Goal: Task Accomplishment & Management: Manage account settings

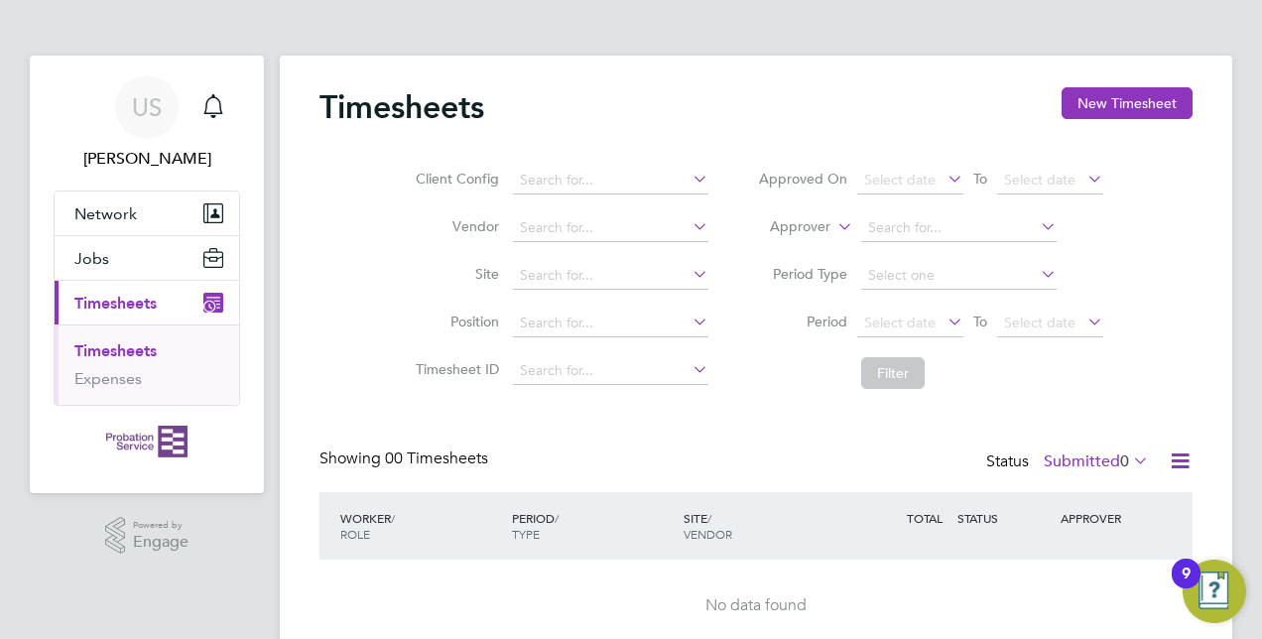
click at [1129, 458] on icon at bounding box center [1129, 460] width 0 height 28
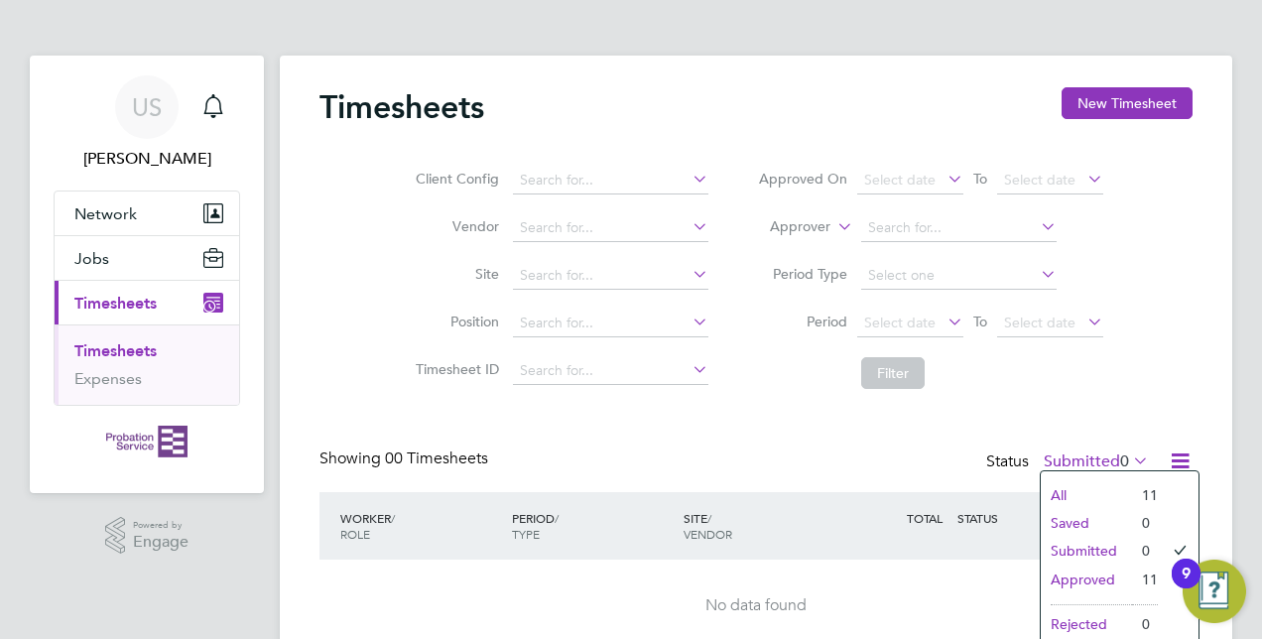
click at [1091, 492] on li "All" at bounding box center [1086, 495] width 91 height 28
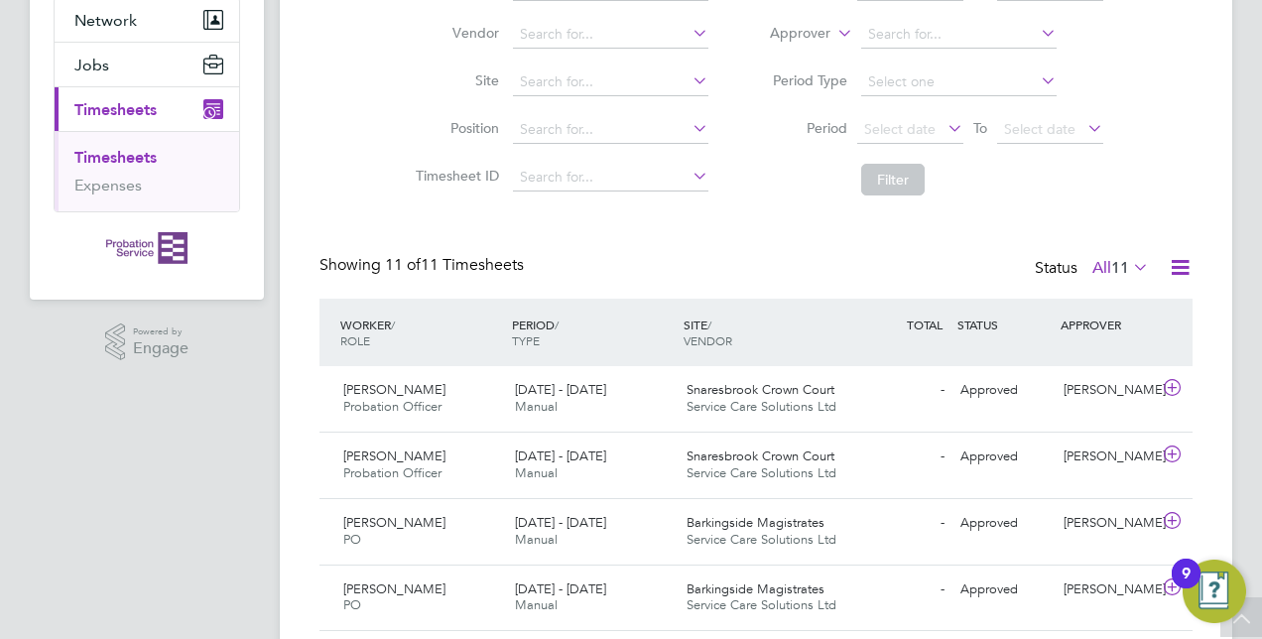
click at [1129, 267] on icon at bounding box center [1129, 267] width 0 height 28
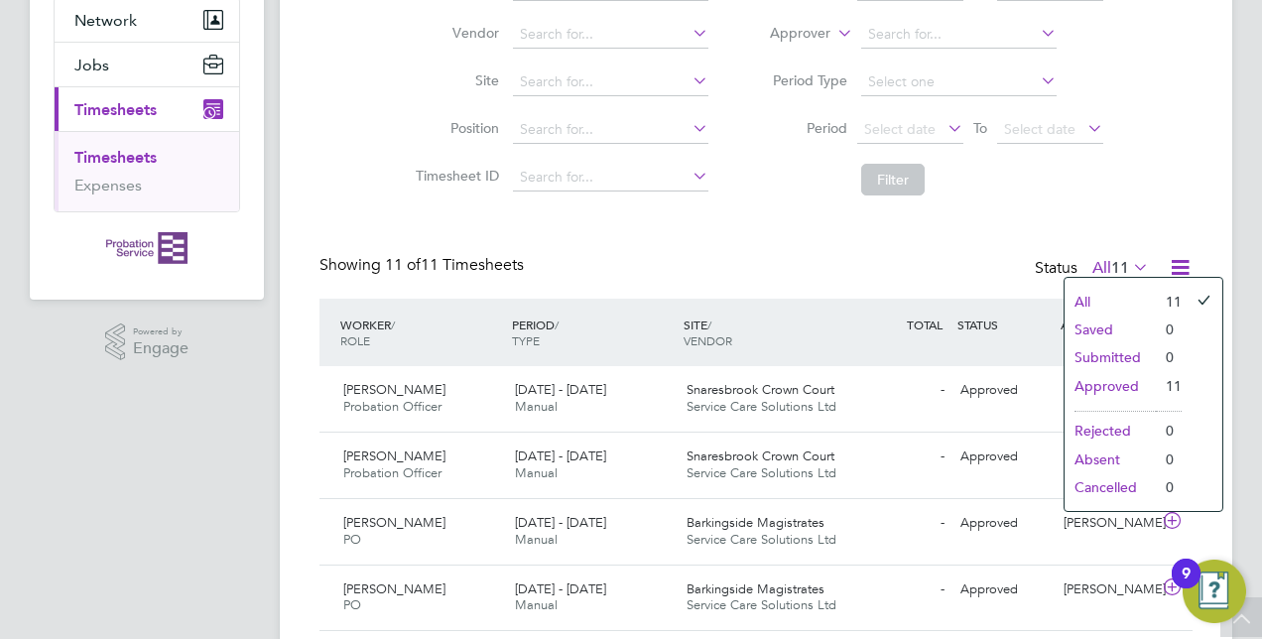
click at [817, 241] on div "Timesheets New Timesheet Client Config Vendor Site Position Timesheet ID Approv…" at bounding box center [755, 494] width 873 height 1201
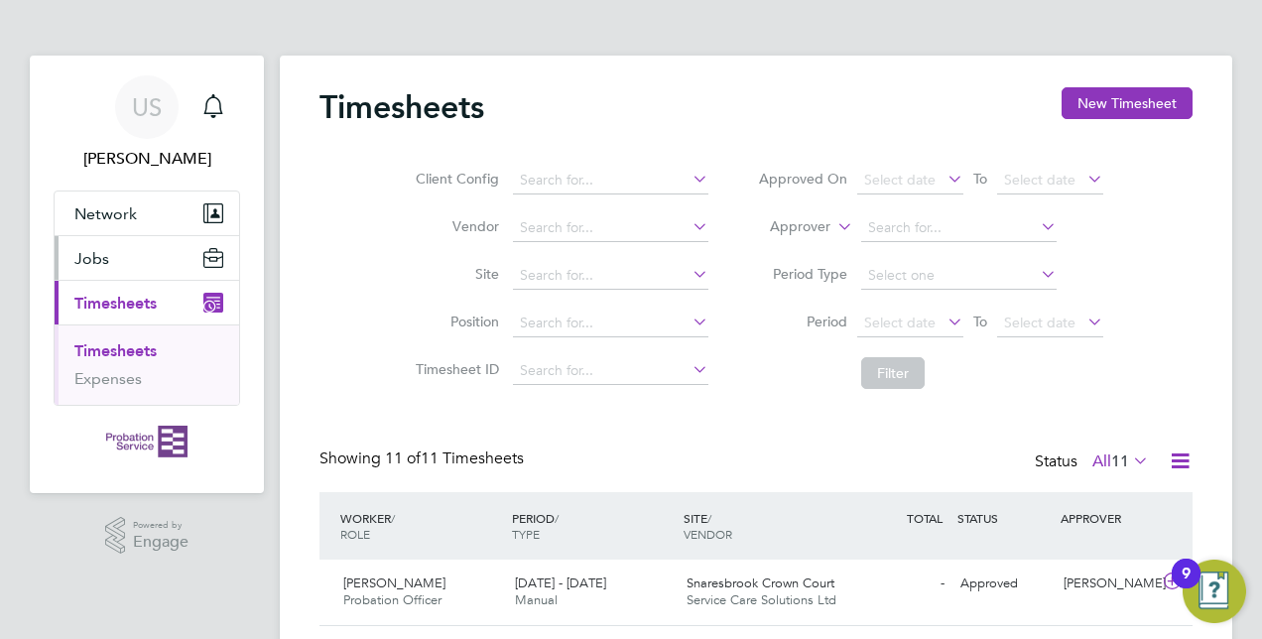
click at [114, 262] on button "Jobs" at bounding box center [147, 258] width 185 height 44
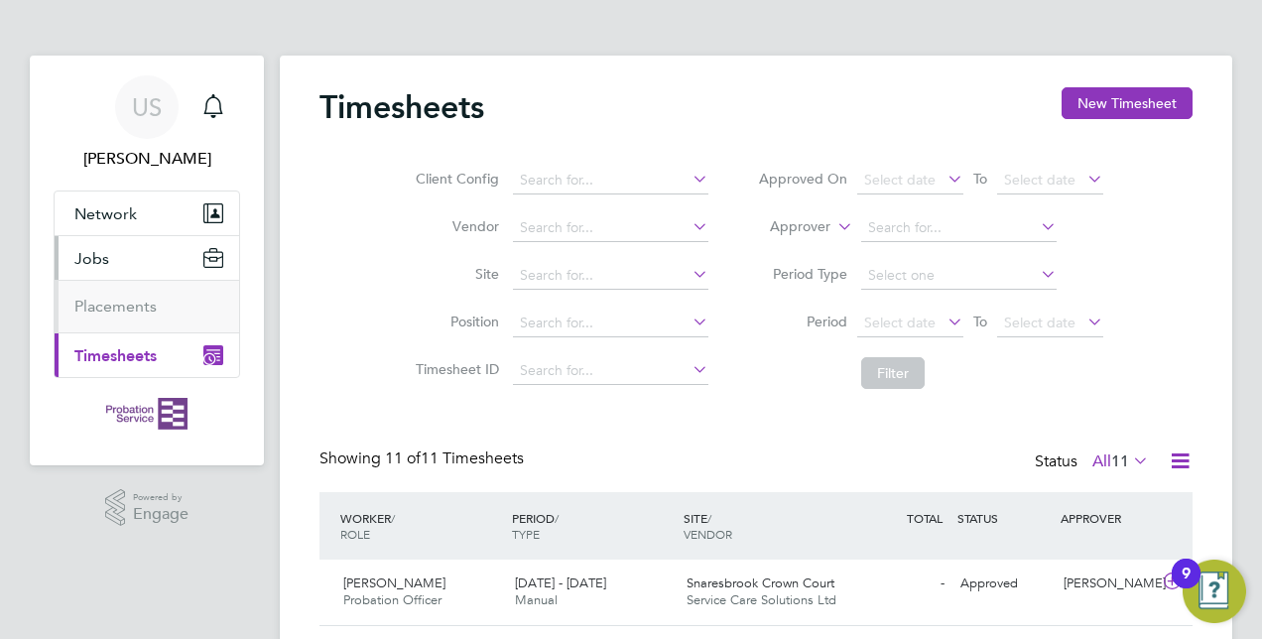
click at [97, 258] on span "Jobs" at bounding box center [91, 258] width 35 height 19
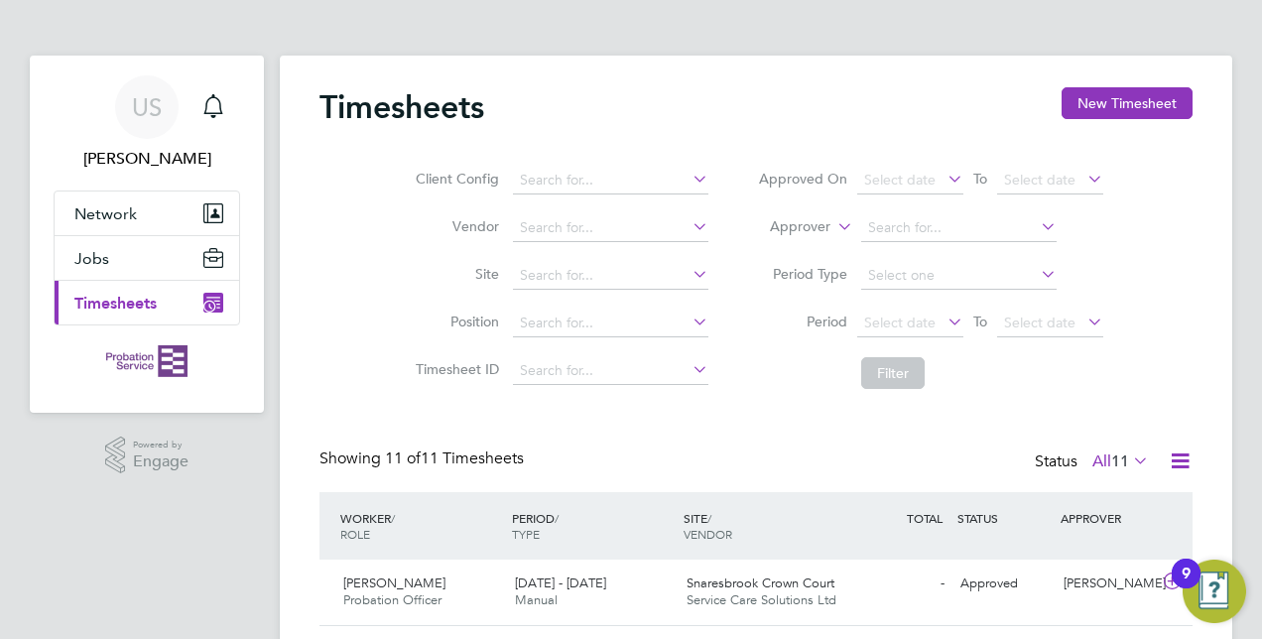
click at [96, 302] on span "Timesheets" at bounding box center [115, 303] width 82 height 19
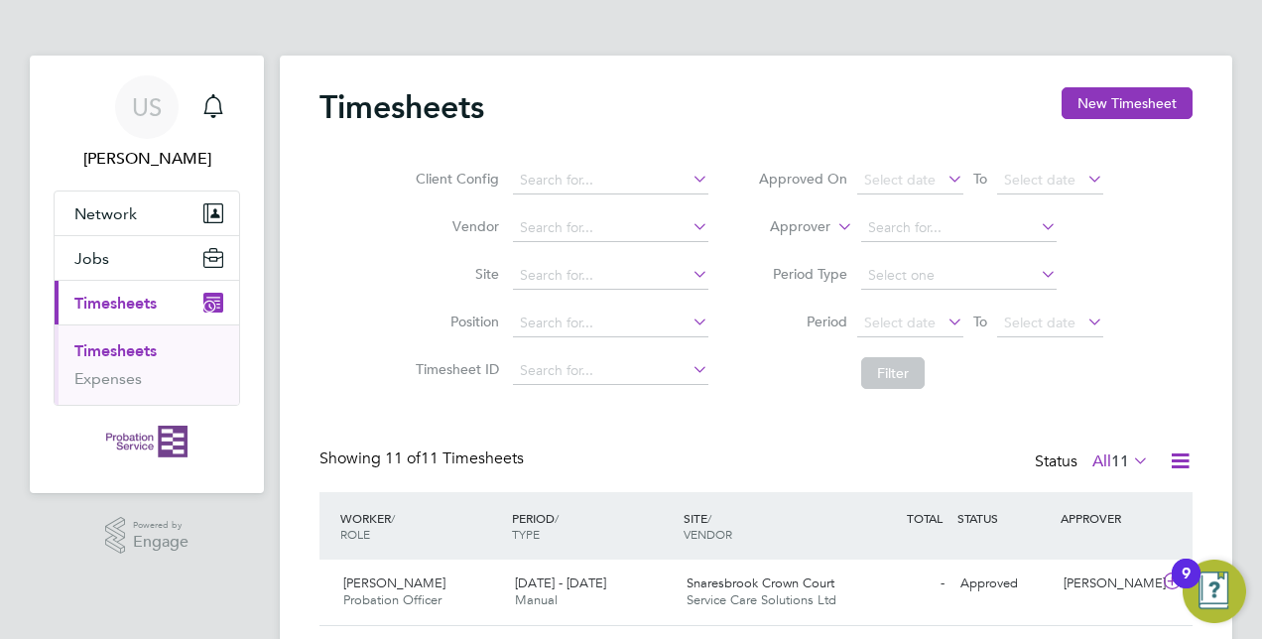
click at [149, 294] on span "Timesheets" at bounding box center [115, 303] width 82 height 19
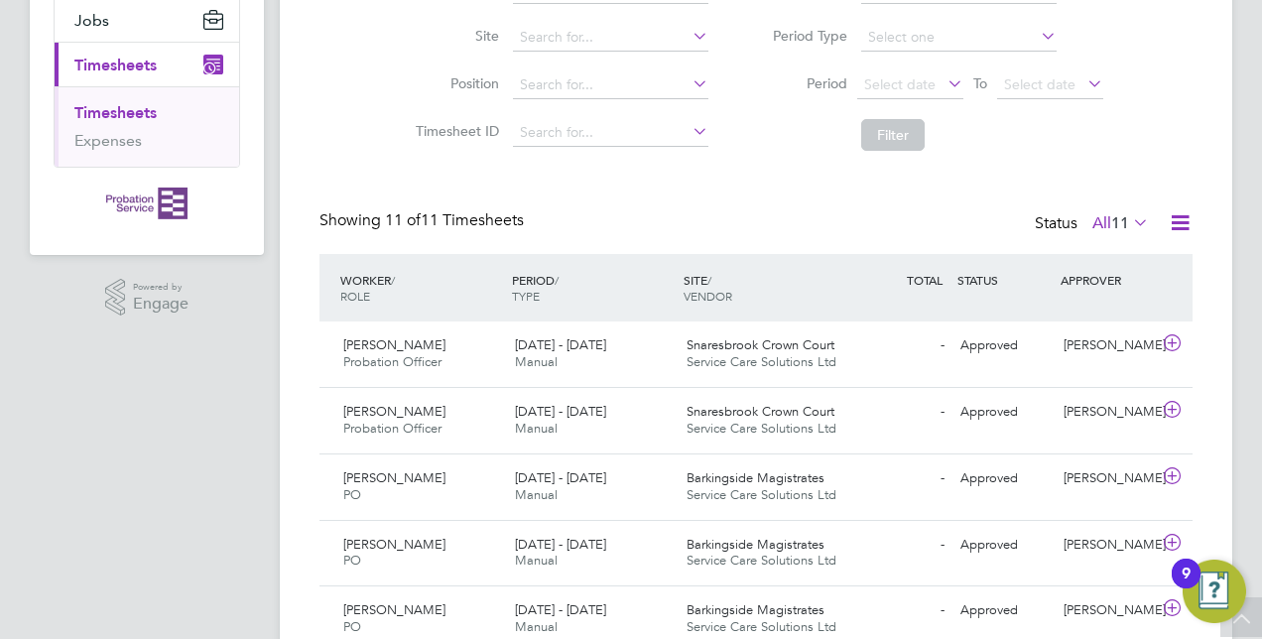
scroll to position [232, 0]
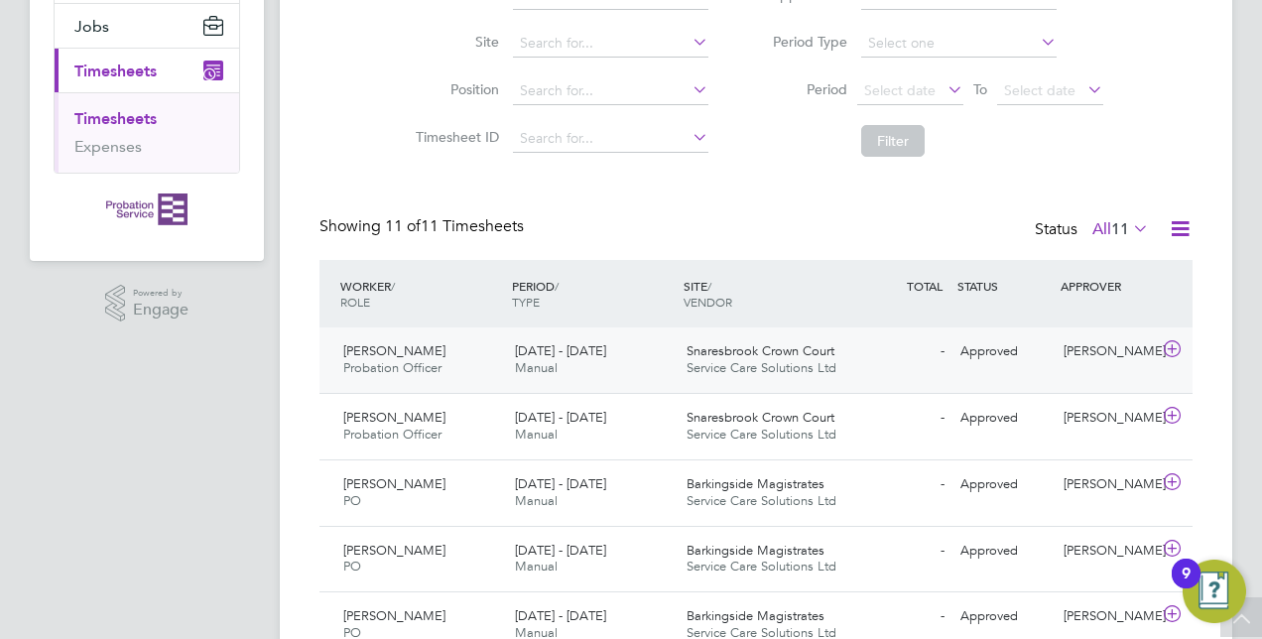
click at [547, 361] on span "Manual" at bounding box center [536, 367] width 43 height 17
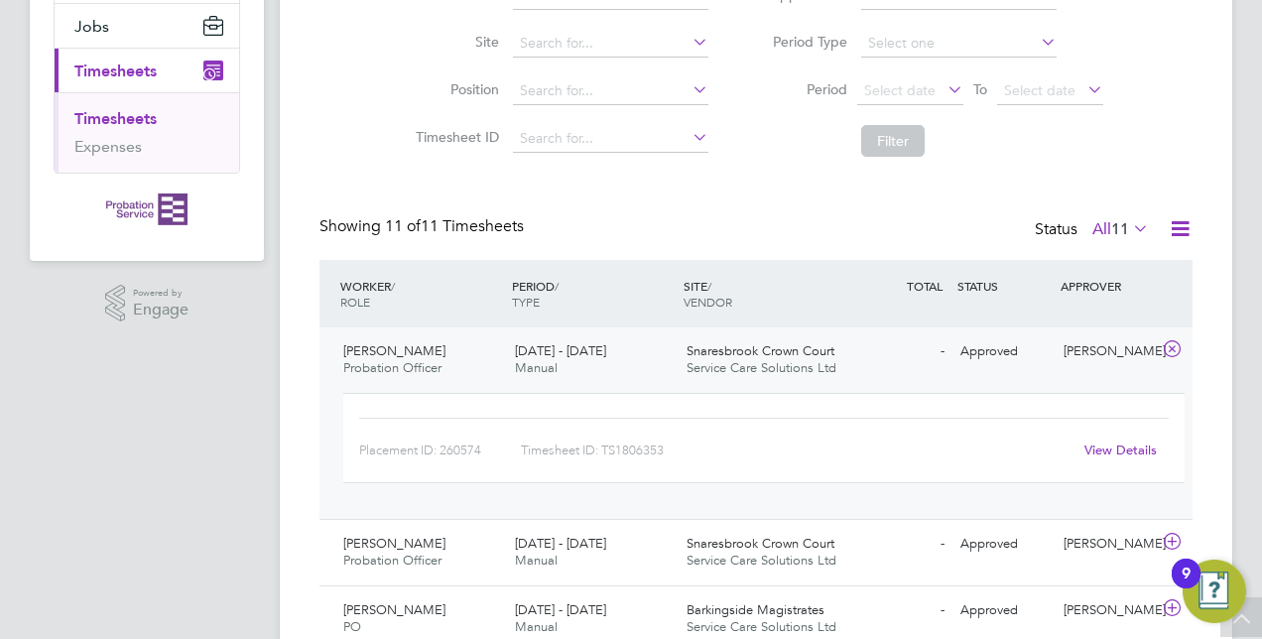
click at [1119, 446] on link "View Details" at bounding box center [1120, 449] width 72 height 17
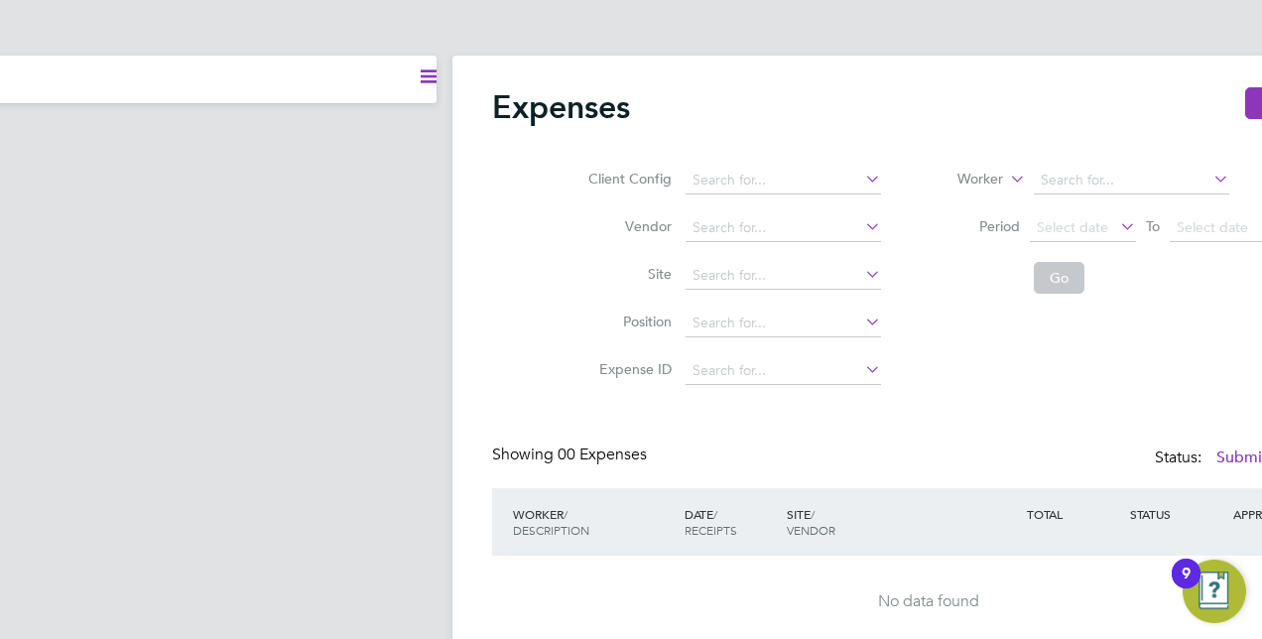
scroll to position [0, 329]
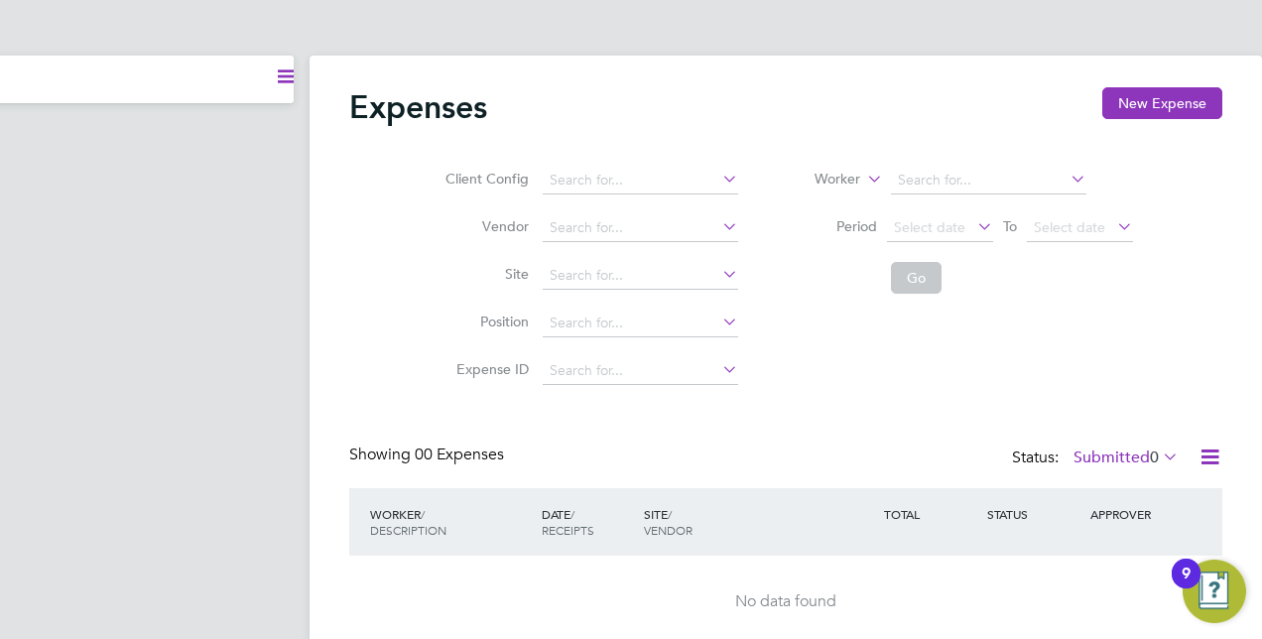
click at [1159, 453] on icon at bounding box center [1159, 456] width 0 height 28
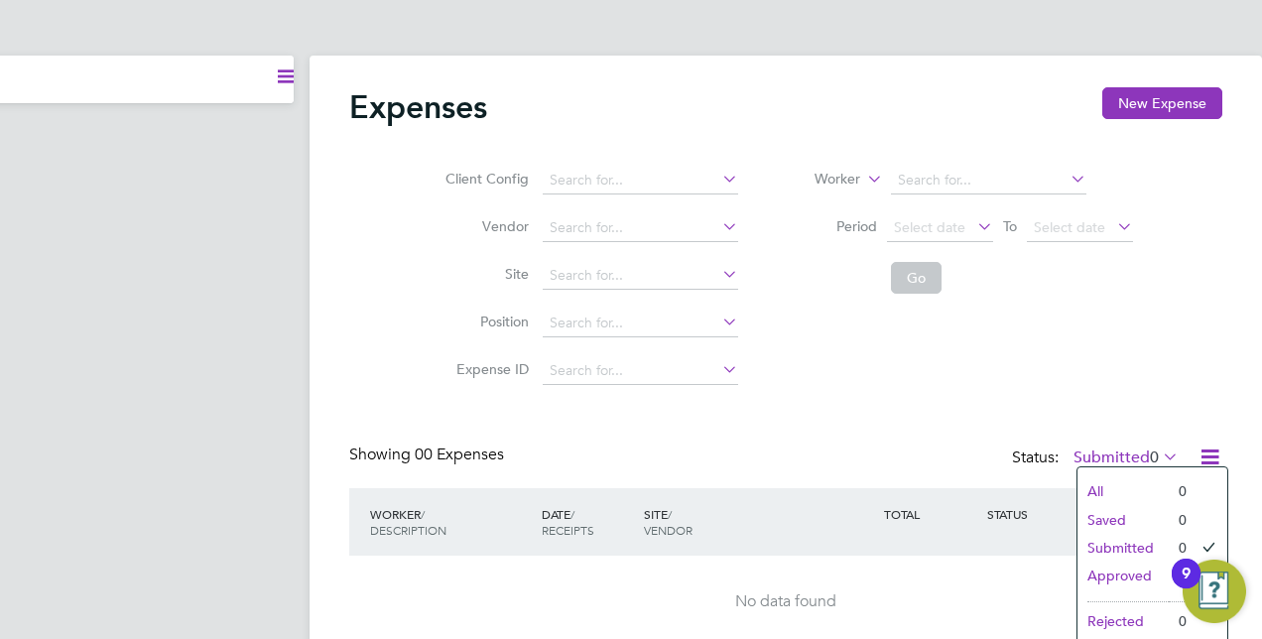
scroll to position [80, 329]
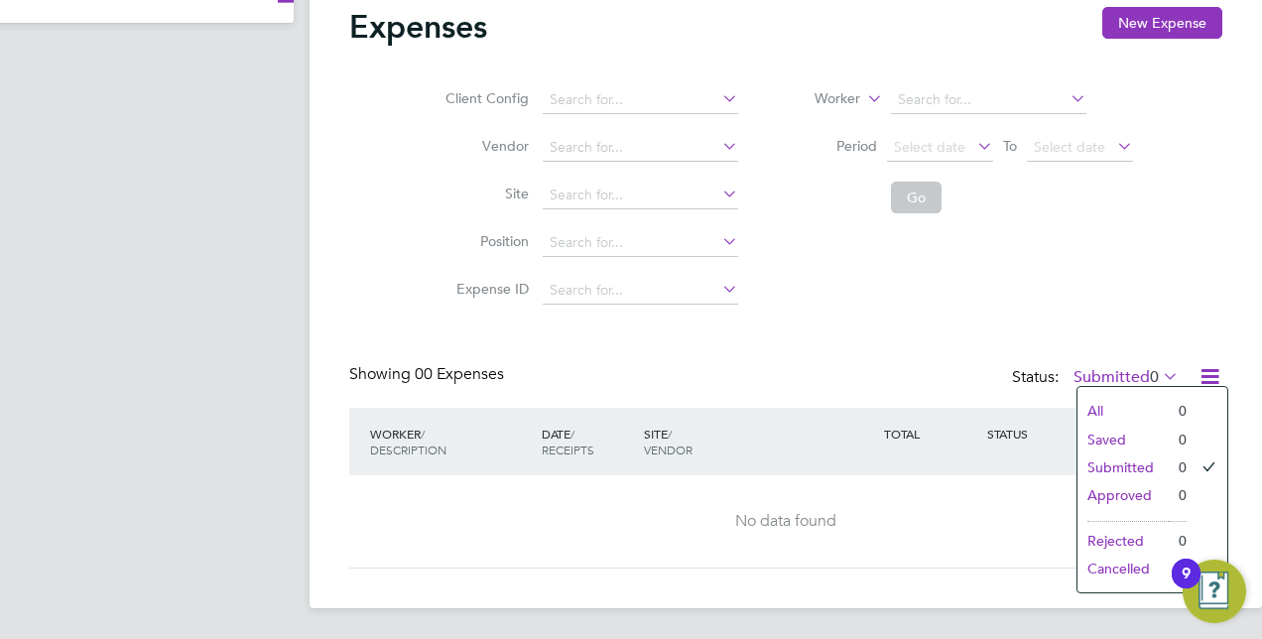
click at [1094, 413] on li "All" at bounding box center [1122, 411] width 91 height 28
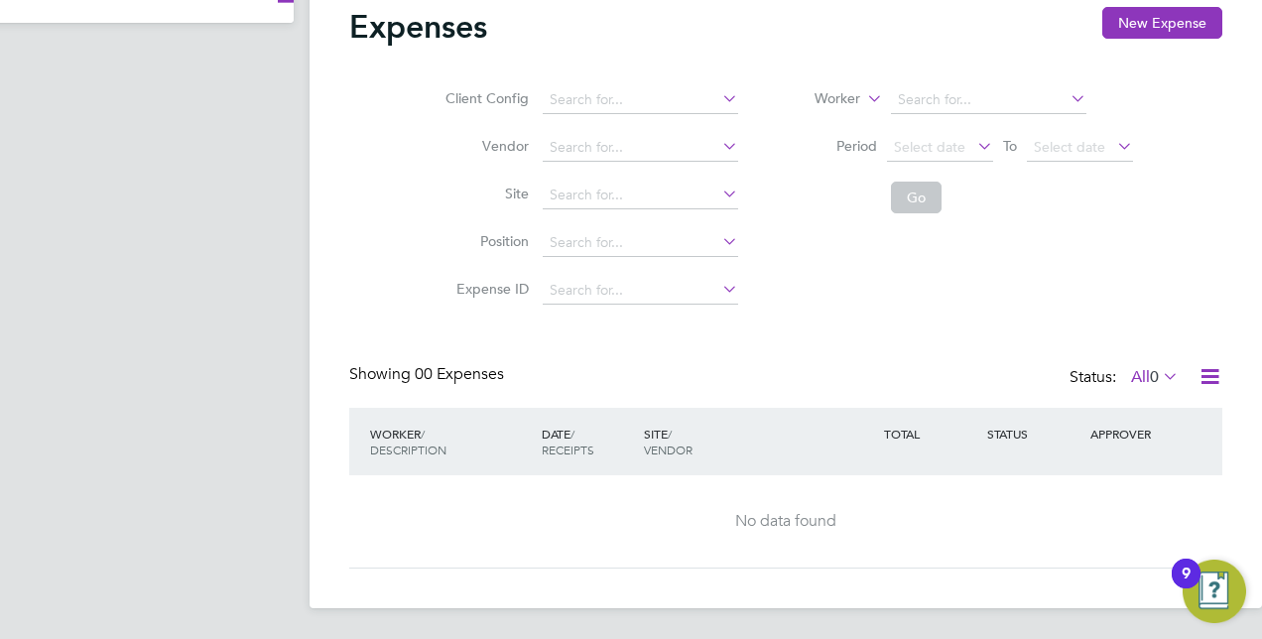
scroll to position [0, 329]
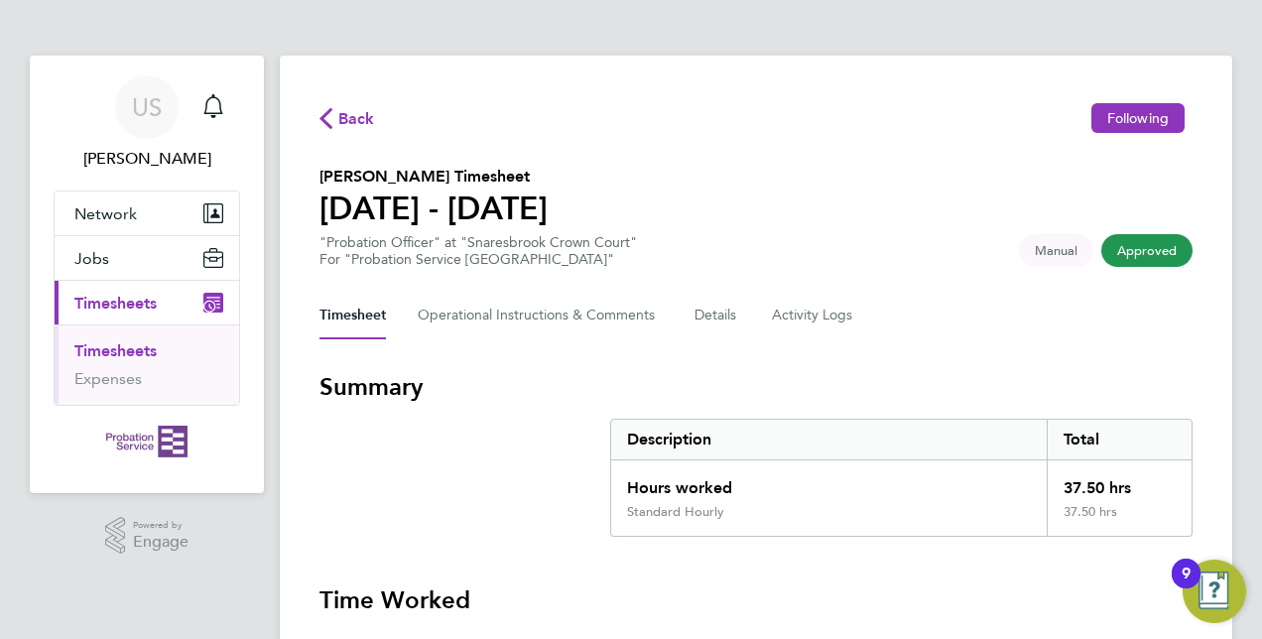
click at [1137, 244] on span "Approved" at bounding box center [1146, 250] width 91 height 33
click at [483, 316] on Comments-tab "Operational Instructions & Comments" at bounding box center [540, 316] width 245 height 48
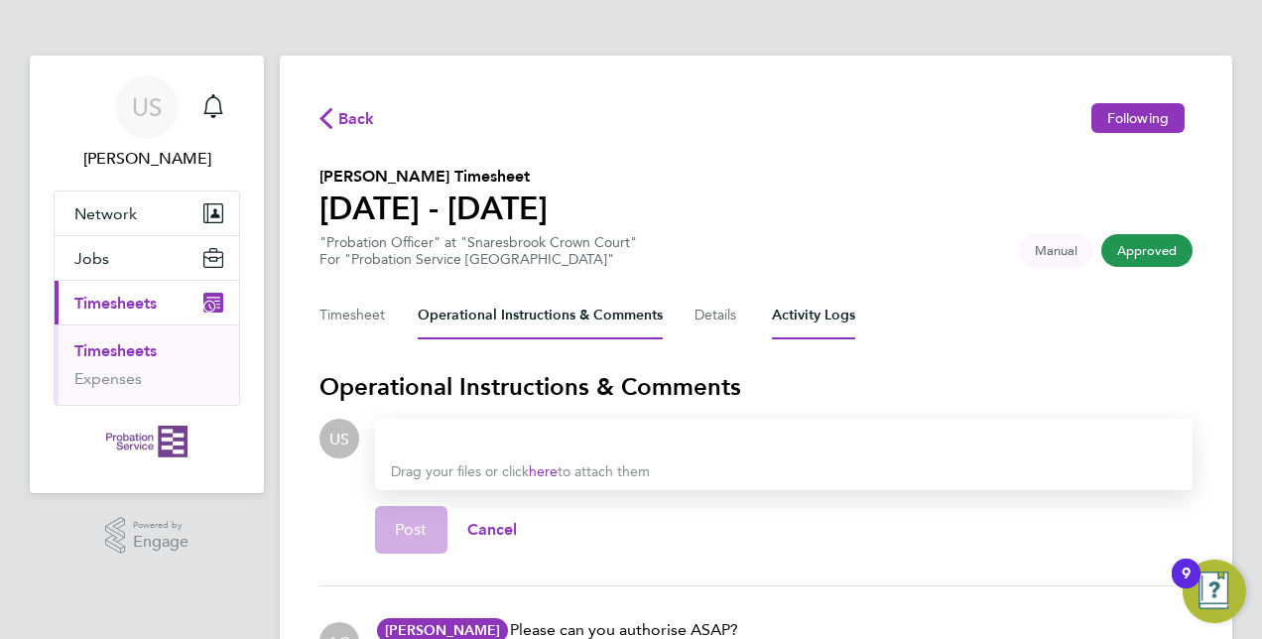
click at [789, 315] on Logs-tab "Activity Logs" at bounding box center [813, 316] width 83 height 48
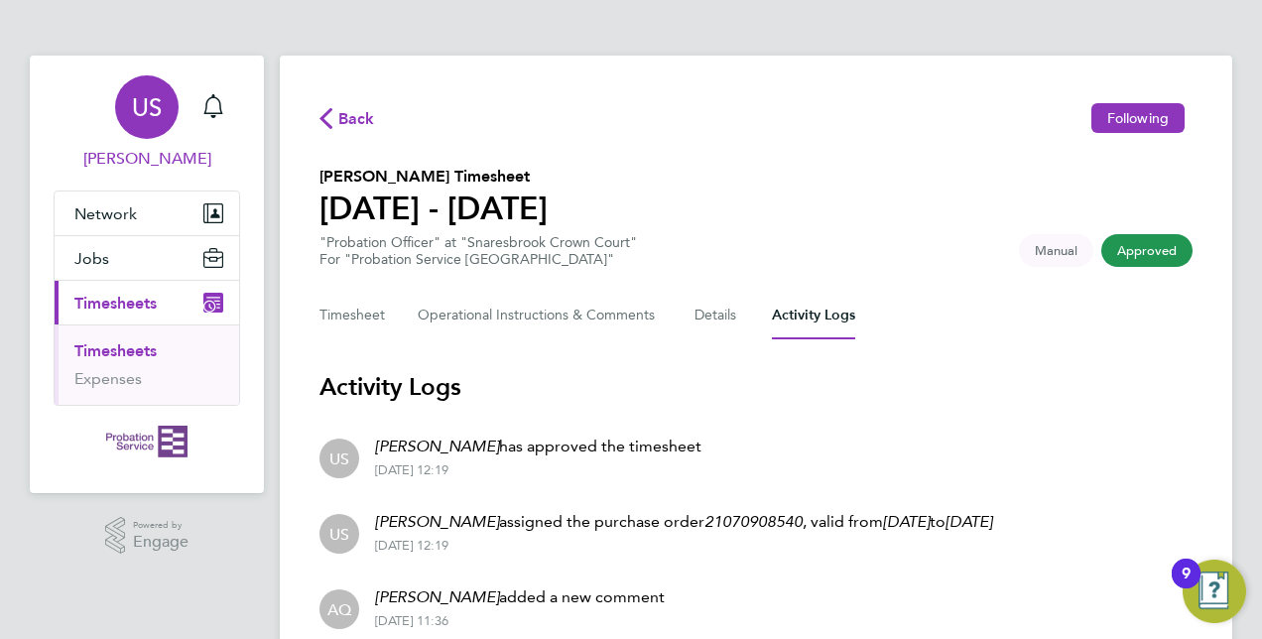
click at [183, 159] on span "[PERSON_NAME]" at bounding box center [147, 159] width 187 height 24
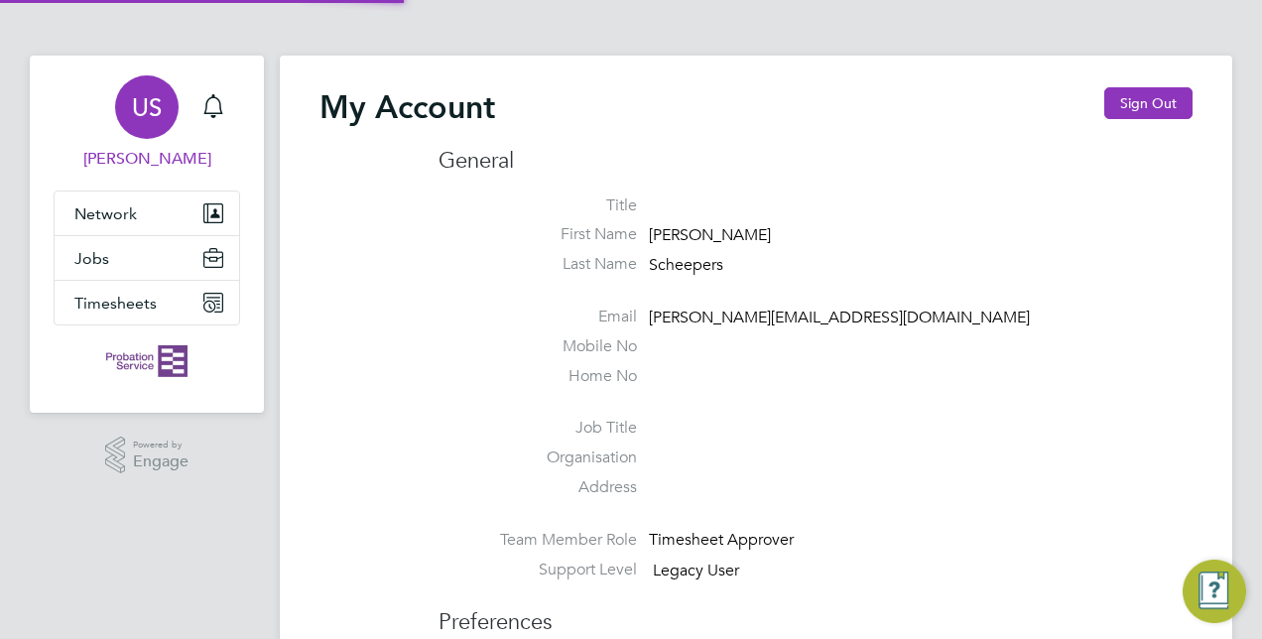
type input "[PERSON_NAME][EMAIL_ADDRESS][DOMAIN_NAME]"
click at [173, 254] on button "Jobs" at bounding box center [147, 258] width 185 height 44
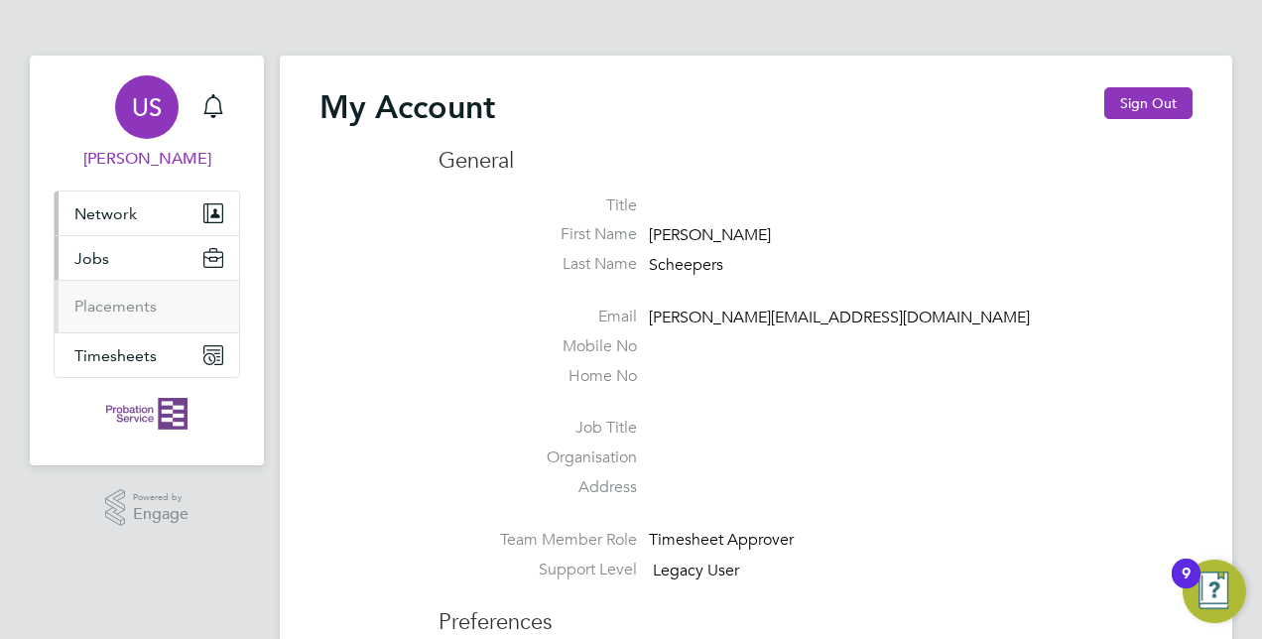
click at [173, 226] on button "Network" at bounding box center [147, 213] width 185 height 44
click at [158, 356] on button "Timesheets" at bounding box center [147, 355] width 185 height 44
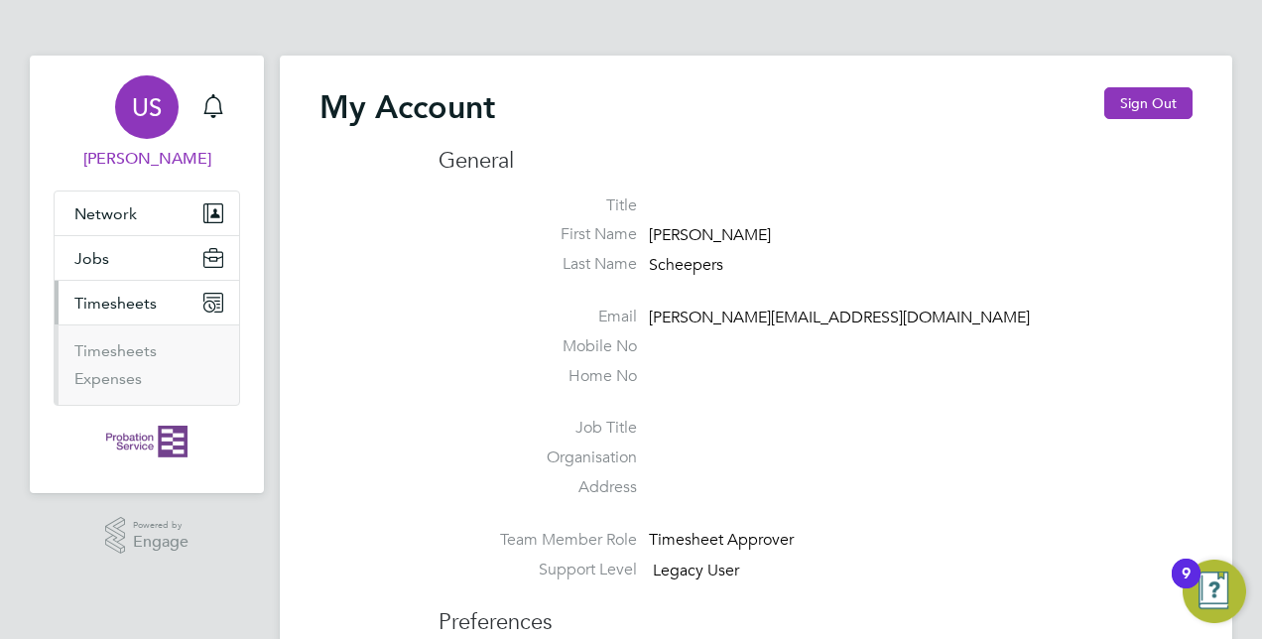
click at [158, 356] on li "Timesheets" at bounding box center [148, 355] width 149 height 28
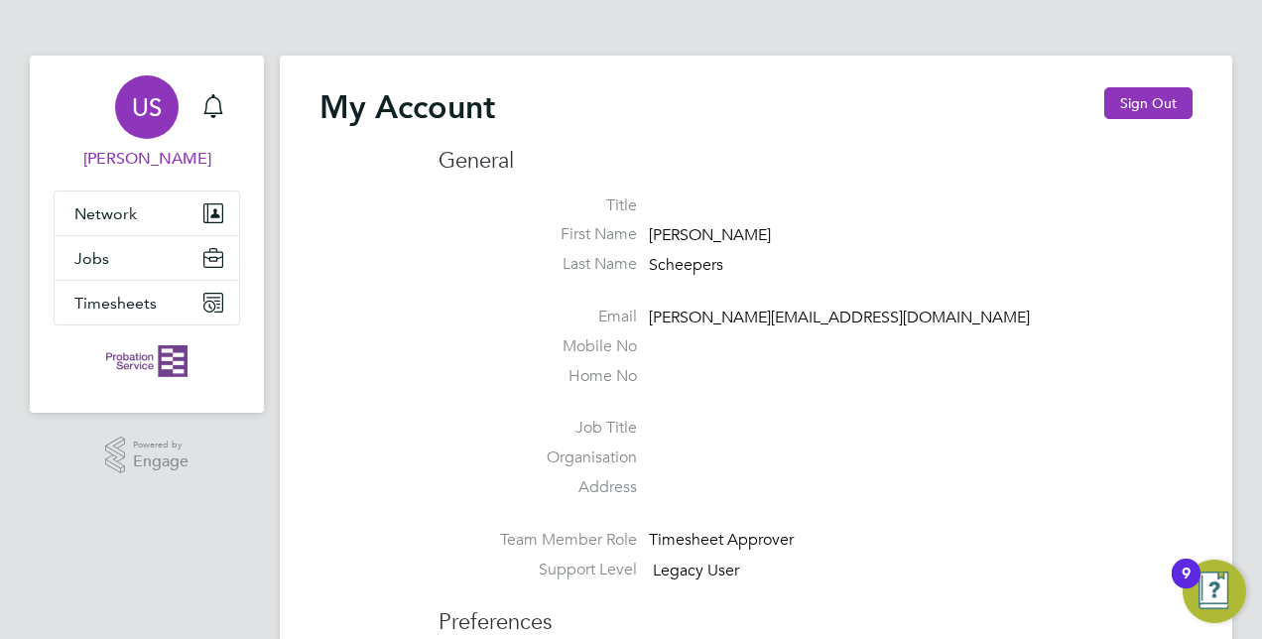
click at [190, 166] on span "[PERSON_NAME]" at bounding box center [147, 159] width 187 height 24
click at [79, 303] on span "Timesheets" at bounding box center [115, 303] width 82 height 19
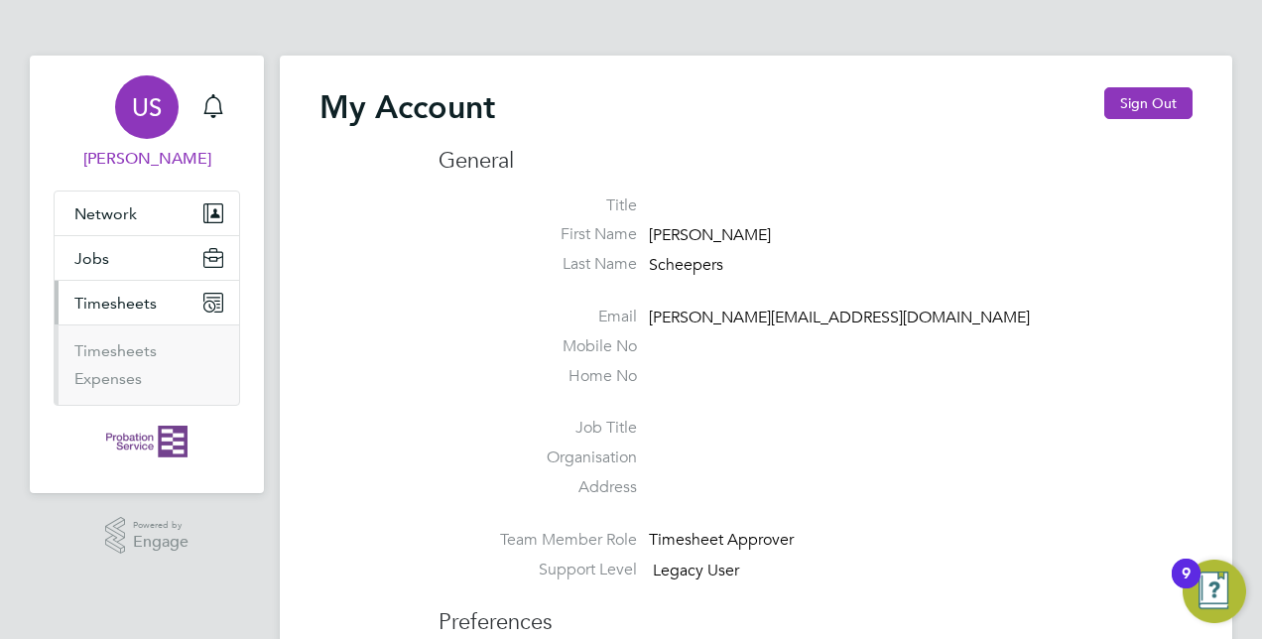
click at [78, 359] on li "Timesheets" at bounding box center [148, 355] width 149 height 28
click at [93, 351] on link "Timesheets" at bounding box center [115, 350] width 82 height 19
